Goal: Ask a question

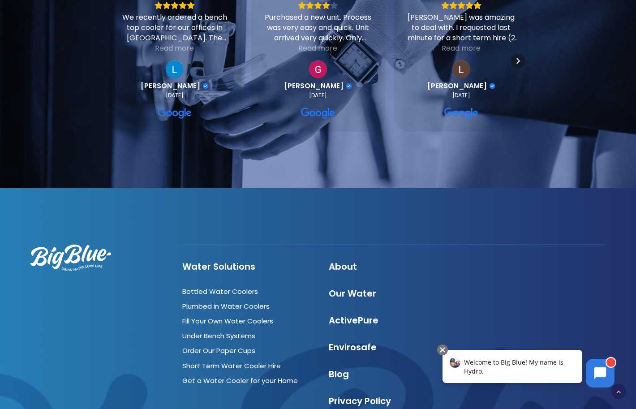
scroll to position [2104, 0]
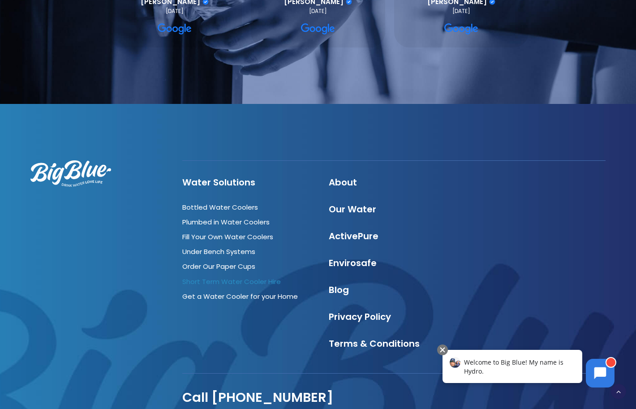
click at [248, 277] on link "Short Term Water Cooler Hire" at bounding box center [231, 281] width 99 height 9
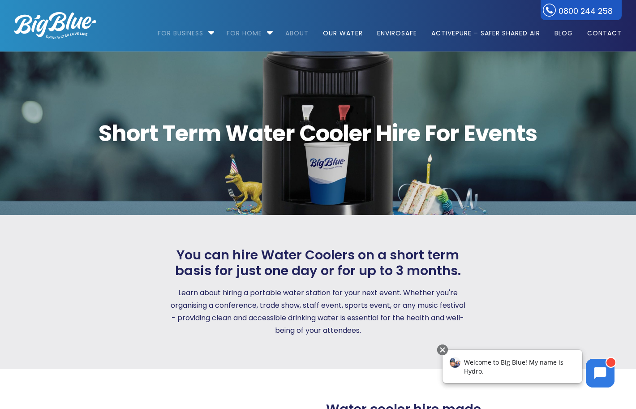
click at [282, 32] on link "About" at bounding box center [297, 29] width 36 height 58
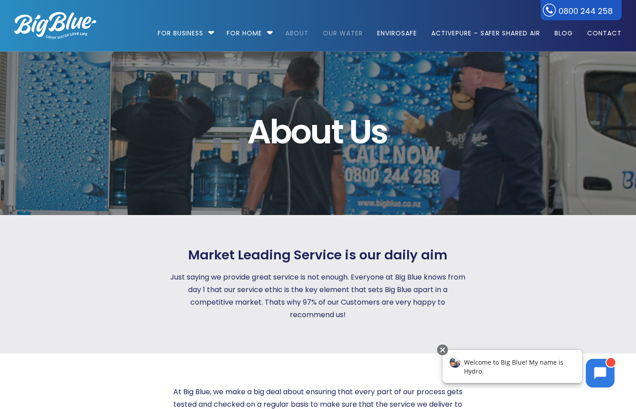
click at [340, 37] on link "Our Water" at bounding box center [343, 29] width 52 height 58
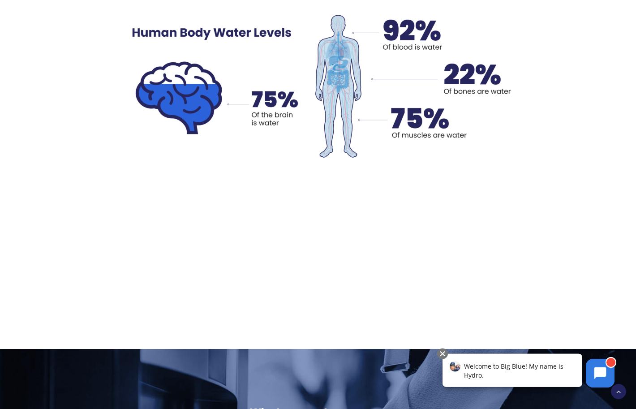
scroll to position [2418, 0]
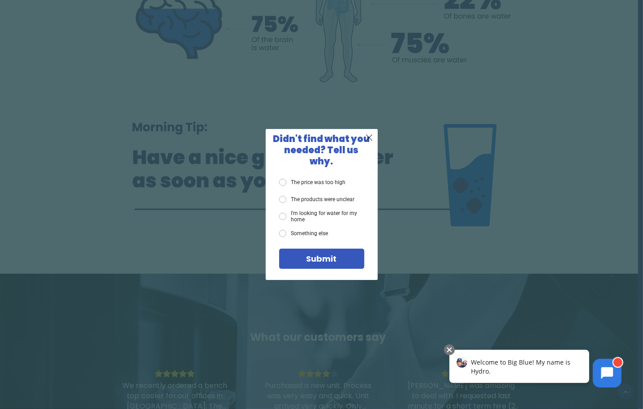
click at [285, 213] on label "I'm looking for water for my home" at bounding box center [321, 216] width 85 height 13
click at [0, 0] on input "I'm looking for water for my home" at bounding box center [0, 0] width 0 height 0
click at [334, 253] on span "Submit" at bounding box center [321, 258] width 30 height 11
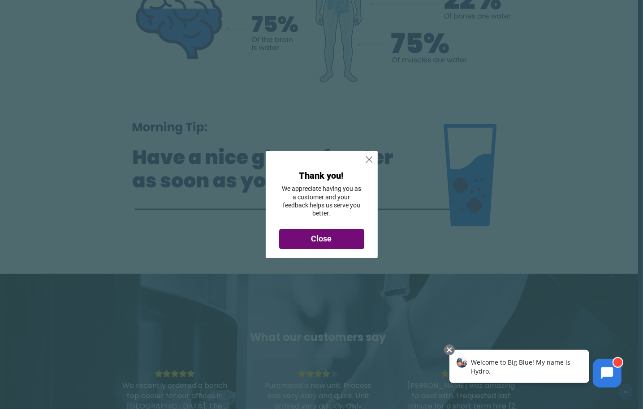
drag, startPoint x: 321, startPoint y: 239, endPoint x: 347, endPoint y: 236, distance: 27.0
click at [322, 238] on span "Close" at bounding box center [321, 238] width 21 height 9
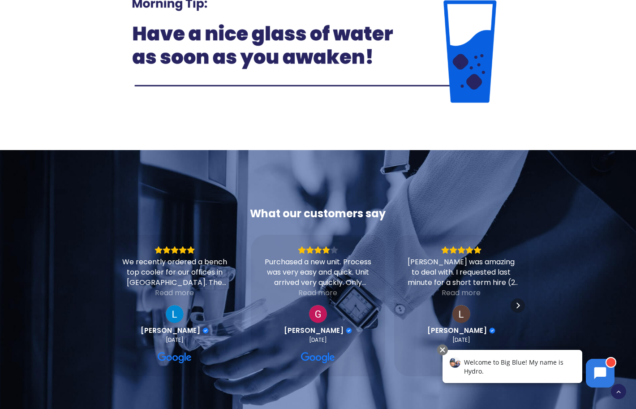
scroll to position [2552, 0]
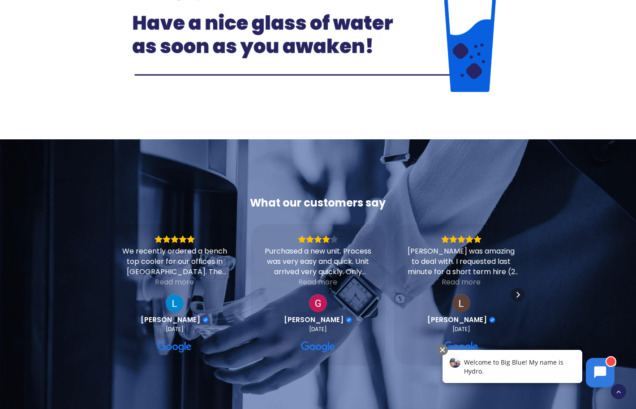
click at [595, 374] on icon at bounding box center [600, 372] width 12 height 12
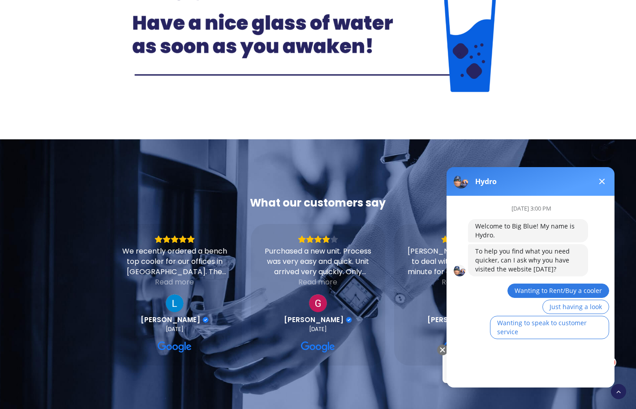
click at [535, 289] on span "Wanting to Rent/Buy a cooler" at bounding box center [557, 290] width 87 height 9
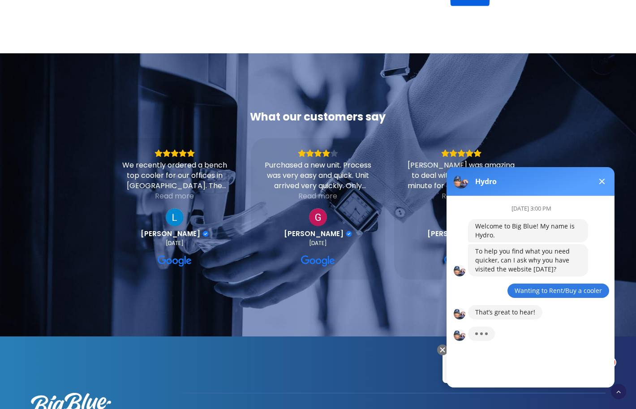
scroll to position [2642, 0]
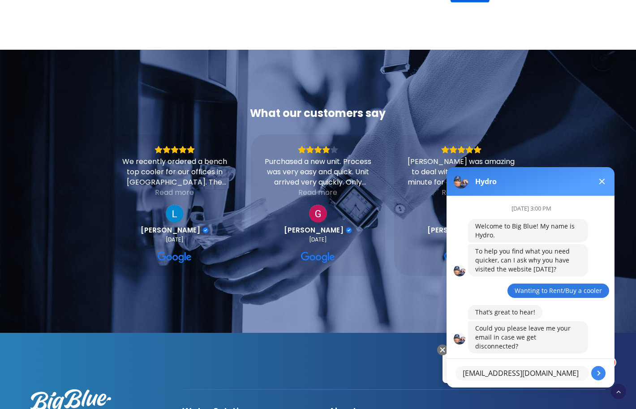
type textarea "[EMAIL_ADDRESS][DOMAIN_NAME]"
click at [595, 374] on button at bounding box center [598, 373] width 14 height 14
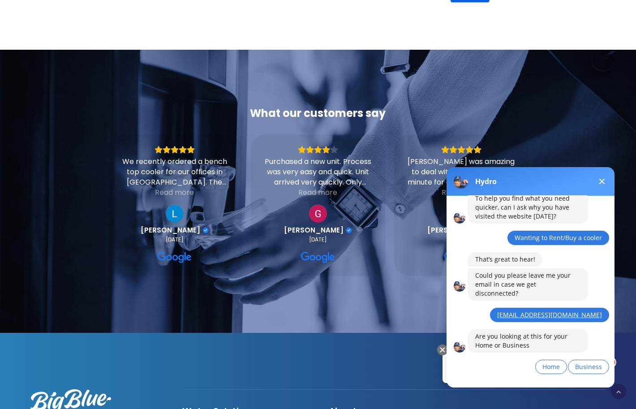
scroll to position [53, 0]
click at [555, 362] on span "Home" at bounding box center [550, 366] width 17 height 9
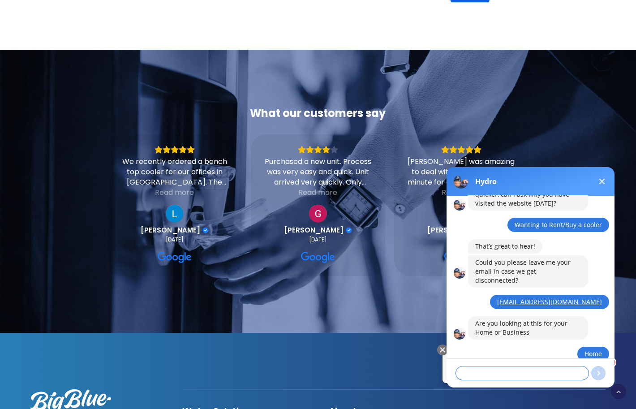
scroll to position [88, 0]
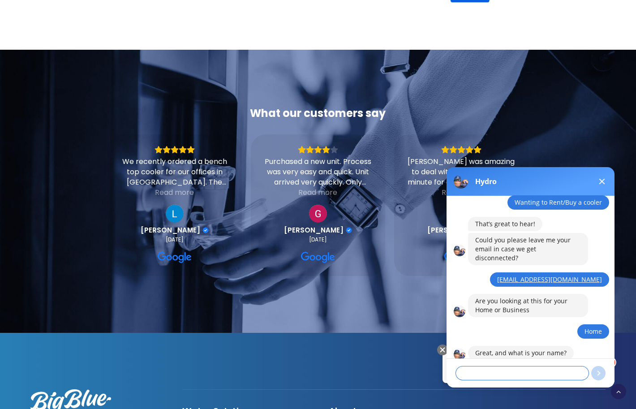
click at [467, 374] on textarea at bounding box center [521, 373] width 133 height 14
type textarea "[PERSON_NAME]"
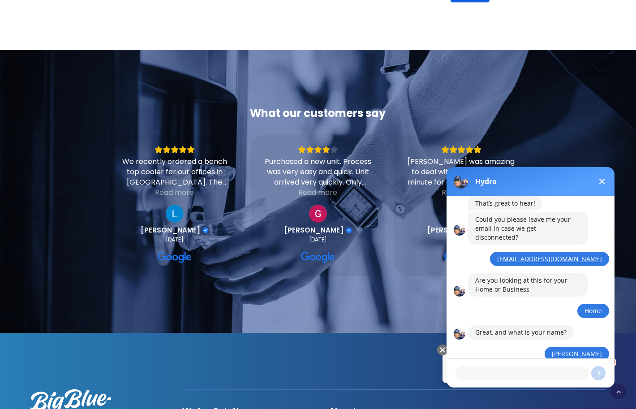
scroll to position [140, 0]
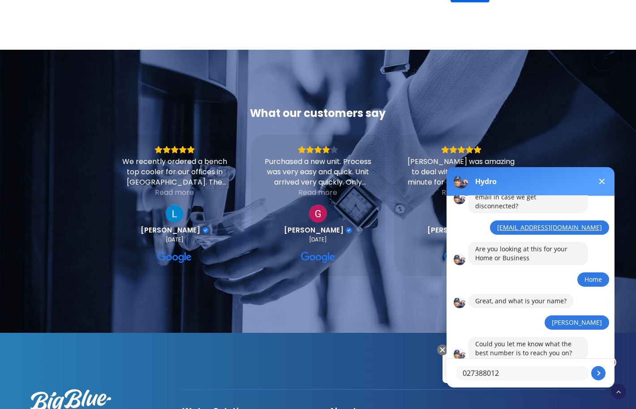
type textarea "0273880120"
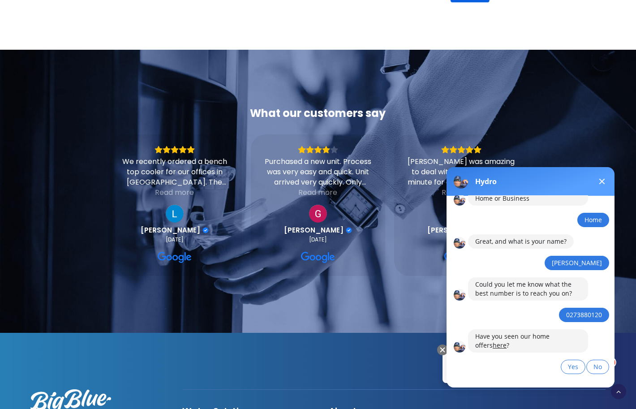
scroll to position [200, 0]
click at [595, 362] on span "No" at bounding box center [597, 366] width 9 height 9
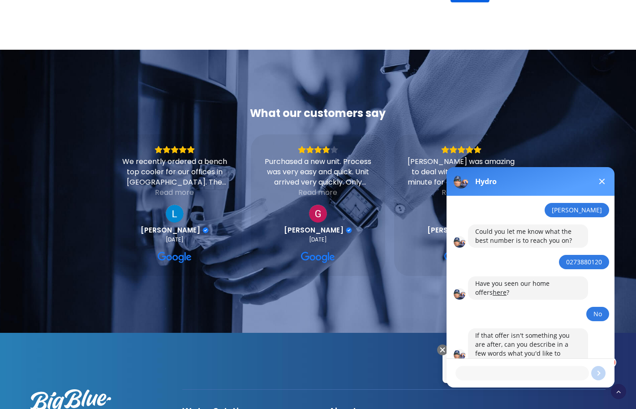
scroll to position [253, 0]
click at [493, 288] on link "here" at bounding box center [500, 292] width 14 height 9
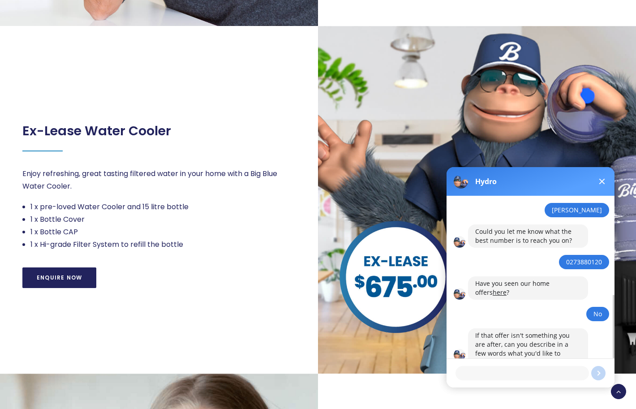
scroll to position [582, 0]
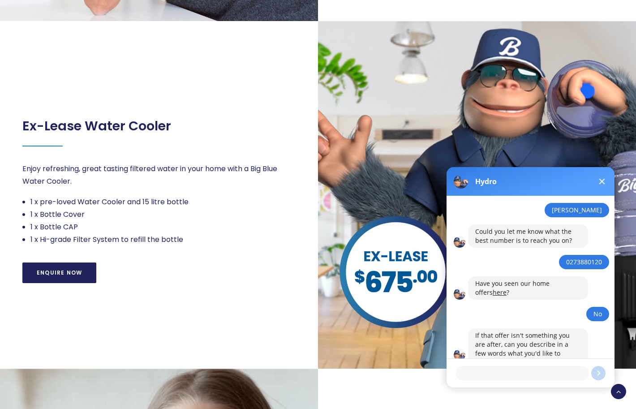
click at [464, 372] on textarea at bounding box center [521, 373] width 133 height 14
type textarea "Do we have to purchase the cooler?"
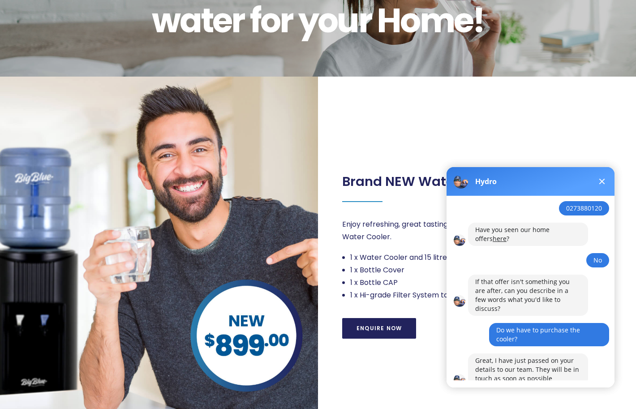
scroll to position [403, 0]
